Goal: Task Accomplishment & Management: Manage account settings

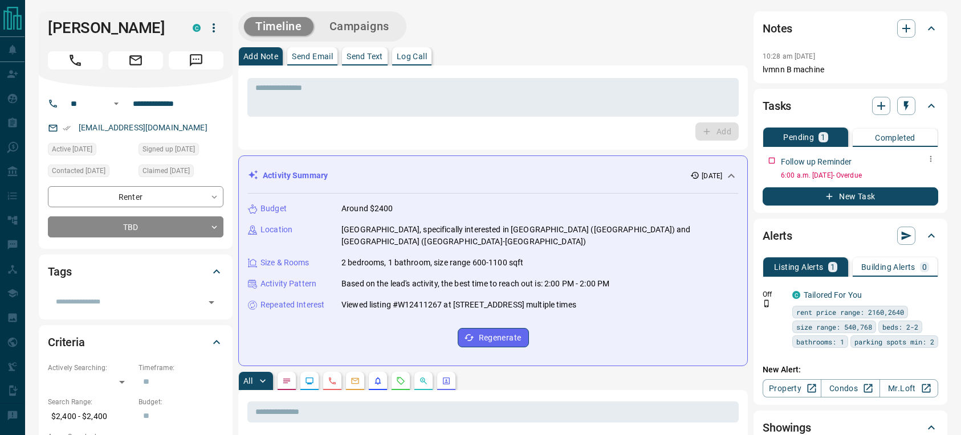
click at [930, 161] on icon "button" at bounding box center [931, 159] width 2 height 6
click at [915, 181] on li "Edit" at bounding box center [913, 180] width 50 height 17
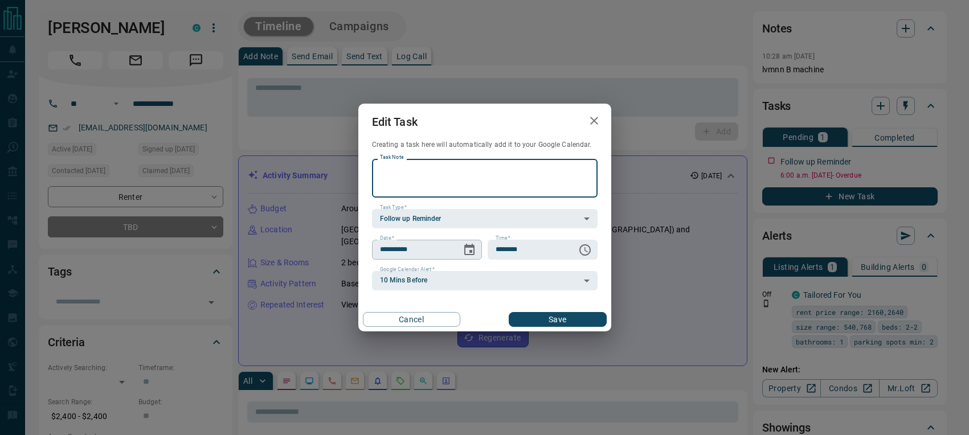
click at [467, 244] on icon "Choose date, selected date is Oct 14, 2025" at bounding box center [470, 250] width 14 height 14
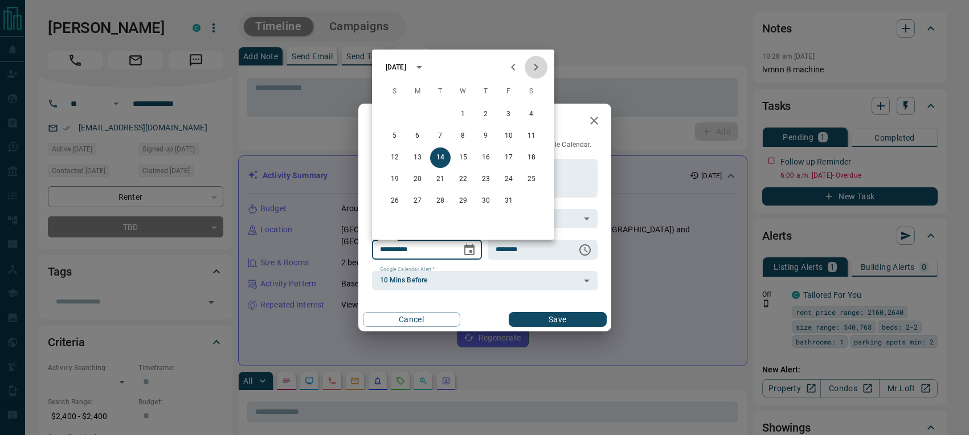
click at [537, 67] on icon "Next month" at bounding box center [536, 67] width 4 height 7
click at [463, 157] on button "12" at bounding box center [463, 158] width 21 height 21
type input "**********"
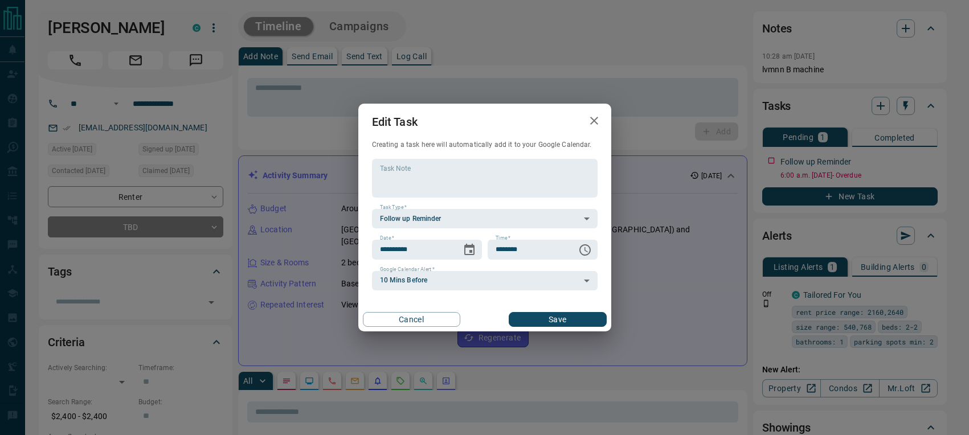
click at [556, 316] on button "Save" at bounding box center [557, 319] width 97 height 15
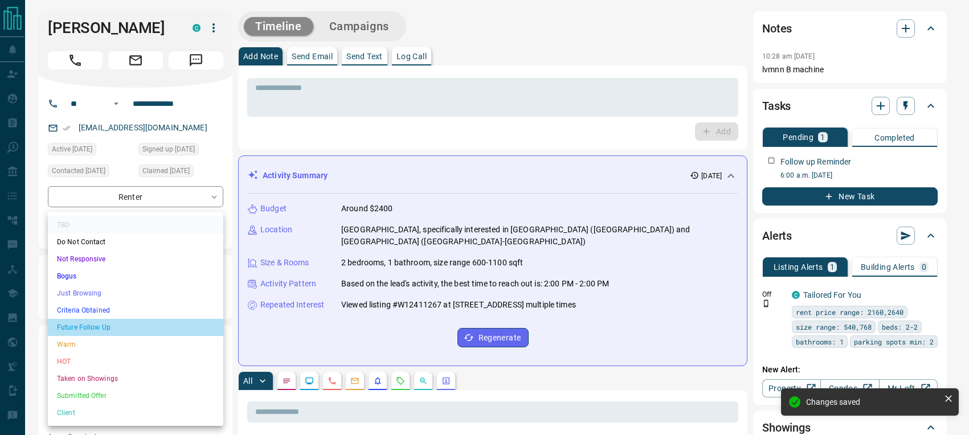
click at [94, 325] on li "Future Follow Up" at bounding box center [135, 327] width 175 height 17
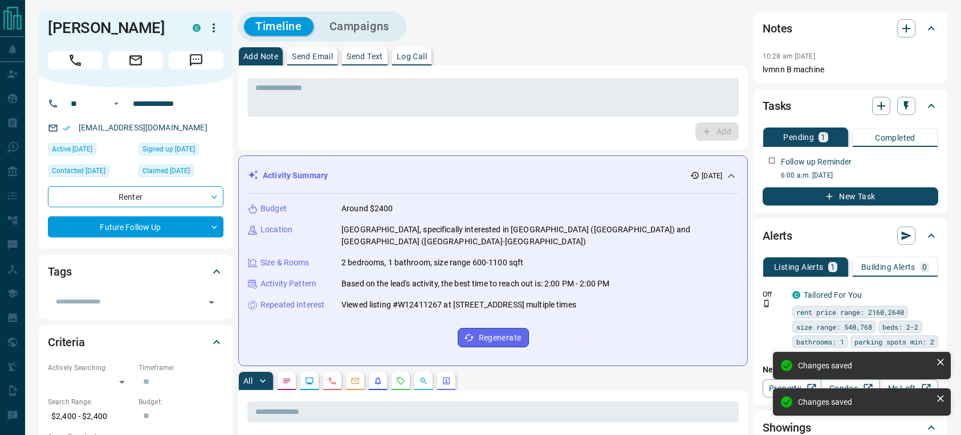
type input "*"
